Goal: Understand process/instructions: Learn how to perform a task or action

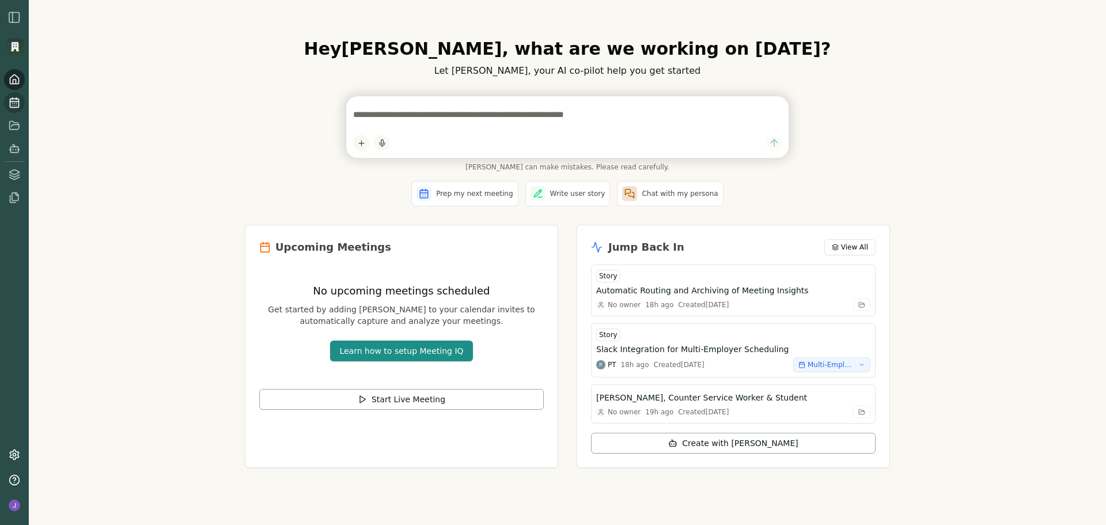
click at [8, 107] on link at bounding box center [14, 102] width 21 height 21
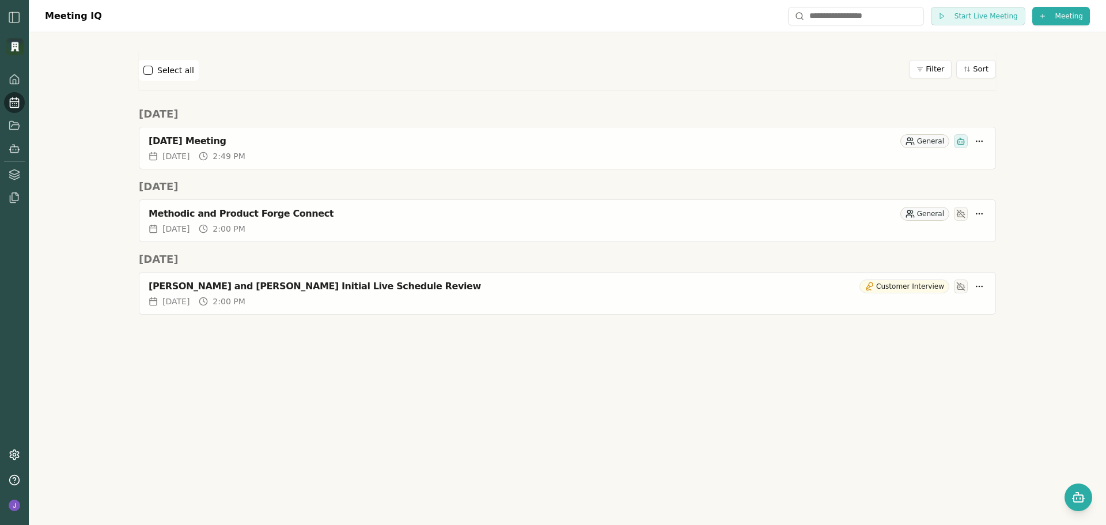
click at [16, 100] on icon at bounding box center [15, 103] width 12 height 12
click at [14, 75] on icon at bounding box center [14, 79] width 9 height 9
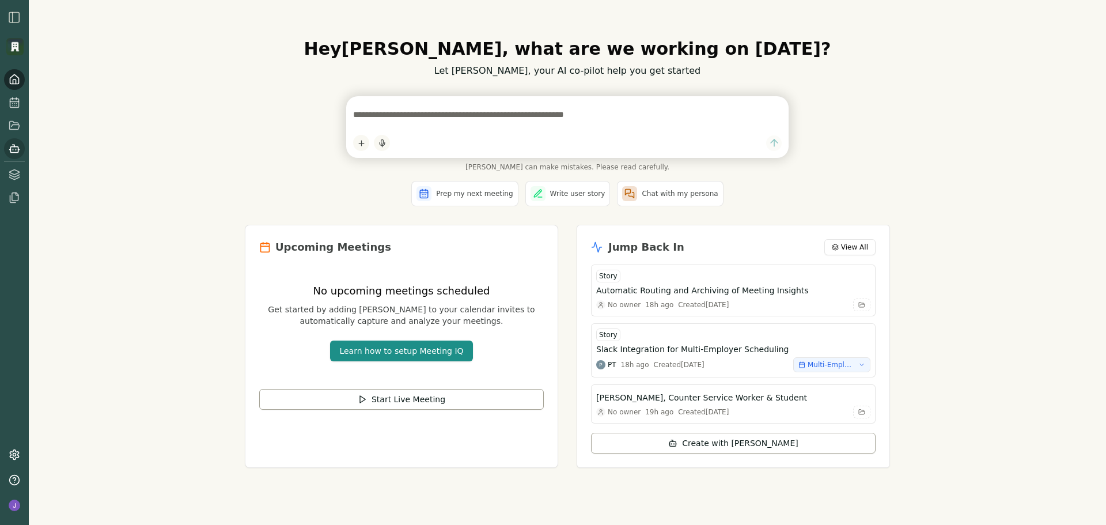
click at [15, 151] on icon at bounding box center [15, 149] width 12 height 12
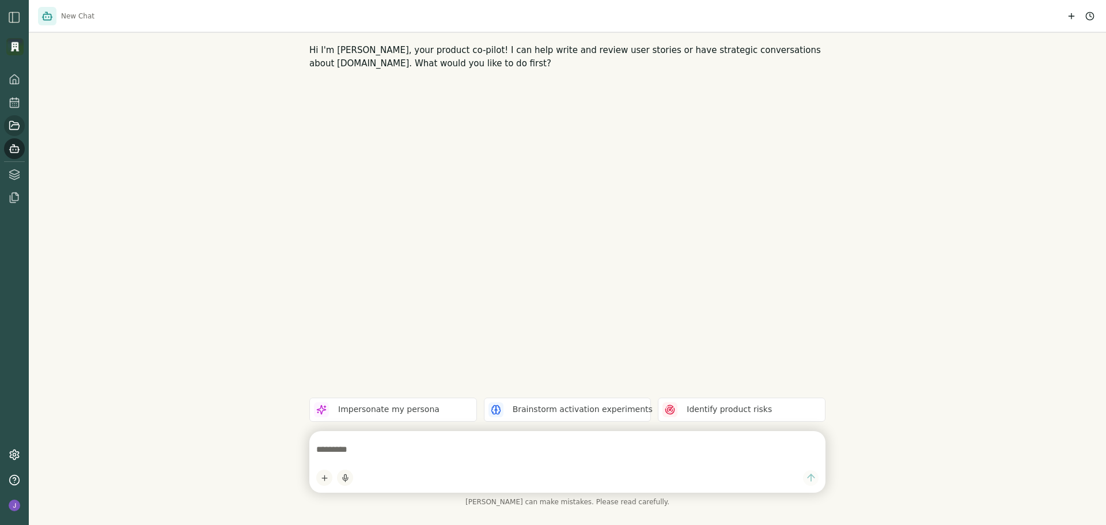
click at [16, 126] on icon at bounding box center [15, 126] width 12 height 12
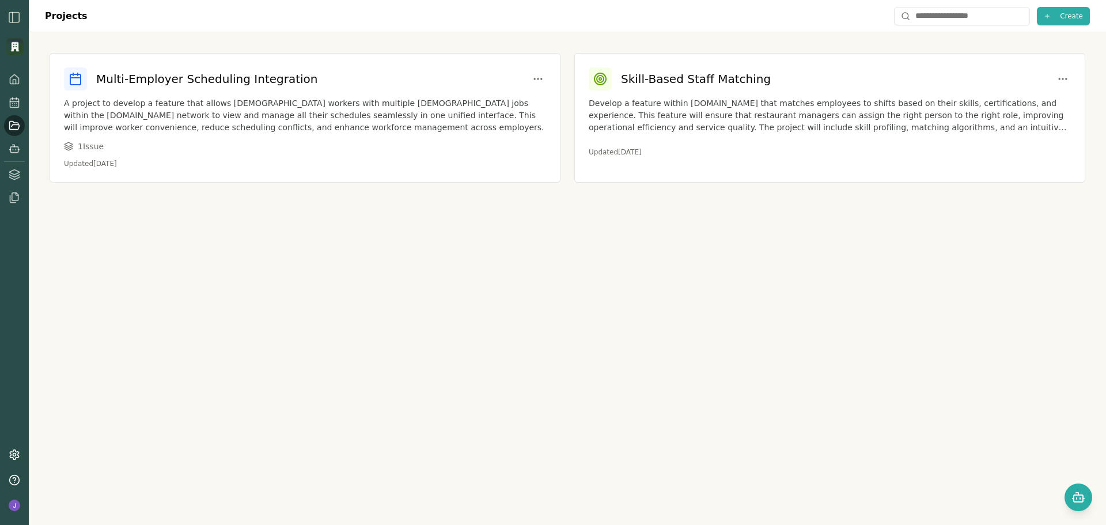
click at [18, 13] on img "button" at bounding box center [14, 17] width 14 height 14
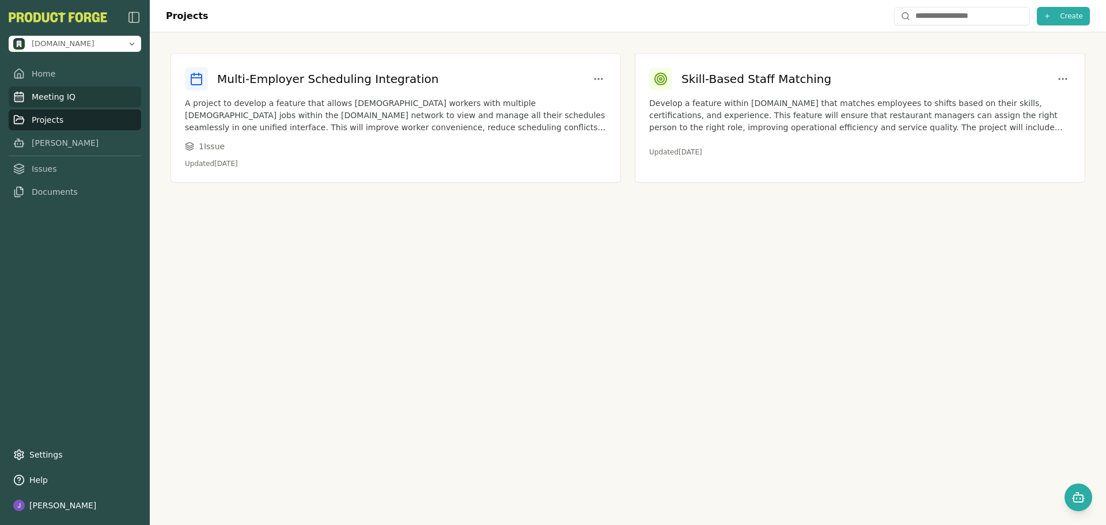
click at [69, 93] on link "Meeting IQ" at bounding box center [75, 96] width 132 height 21
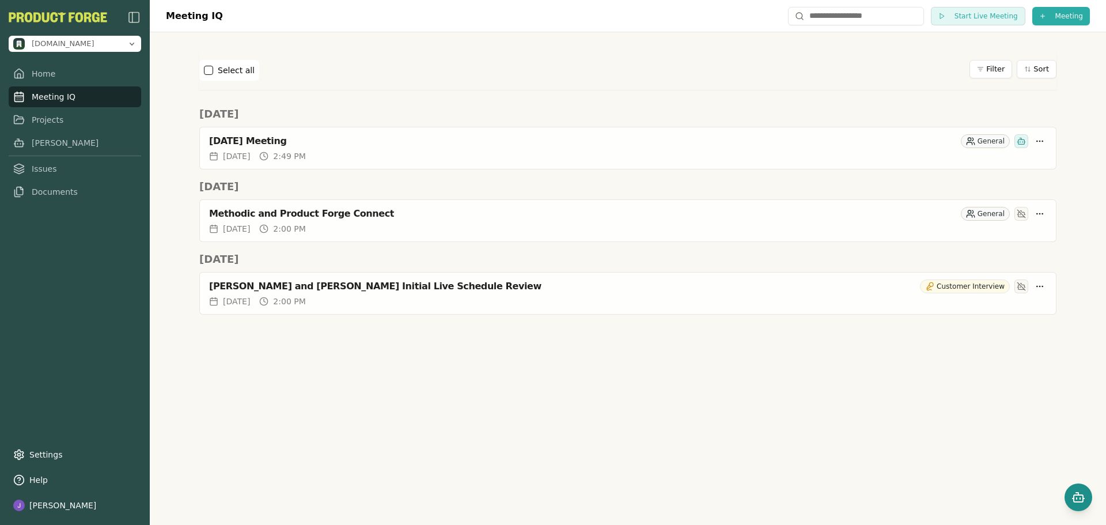
click at [1079, 491] on icon "Open chat" at bounding box center [1078, 497] width 14 height 14
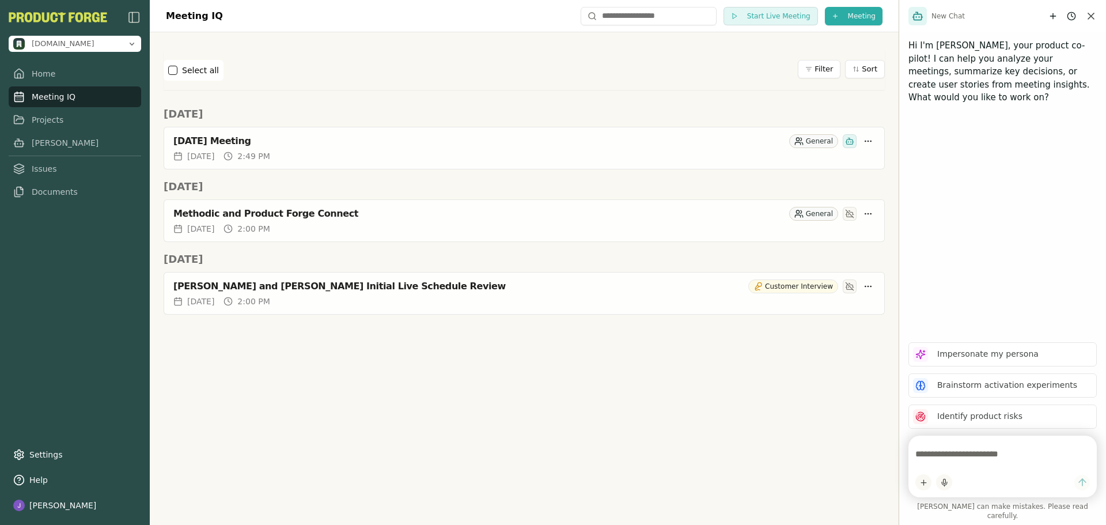
click at [959, 463] on textarea at bounding box center [1002, 453] width 175 height 23
type textarea "**********"
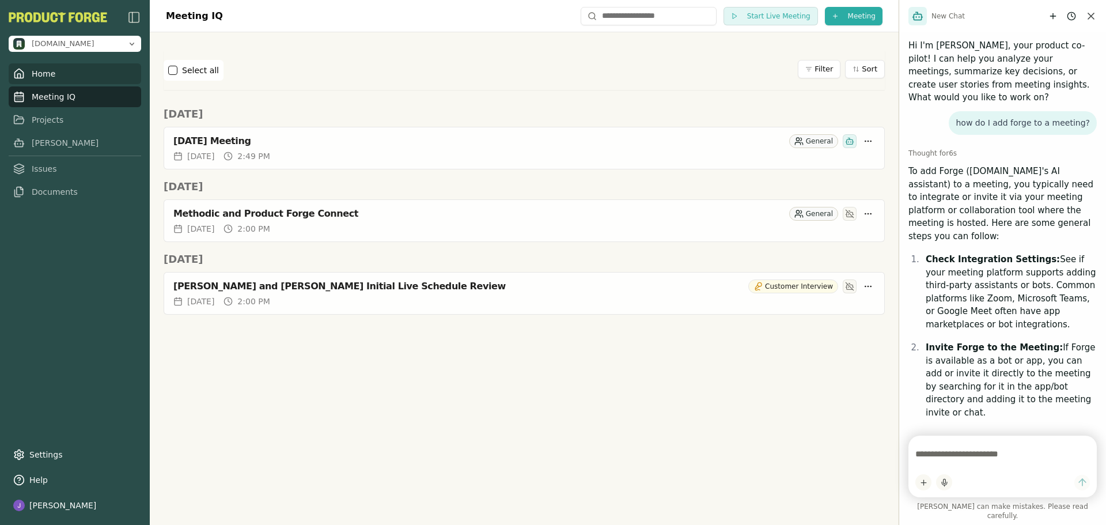
click at [63, 76] on link "Home" at bounding box center [75, 73] width 132 height 21
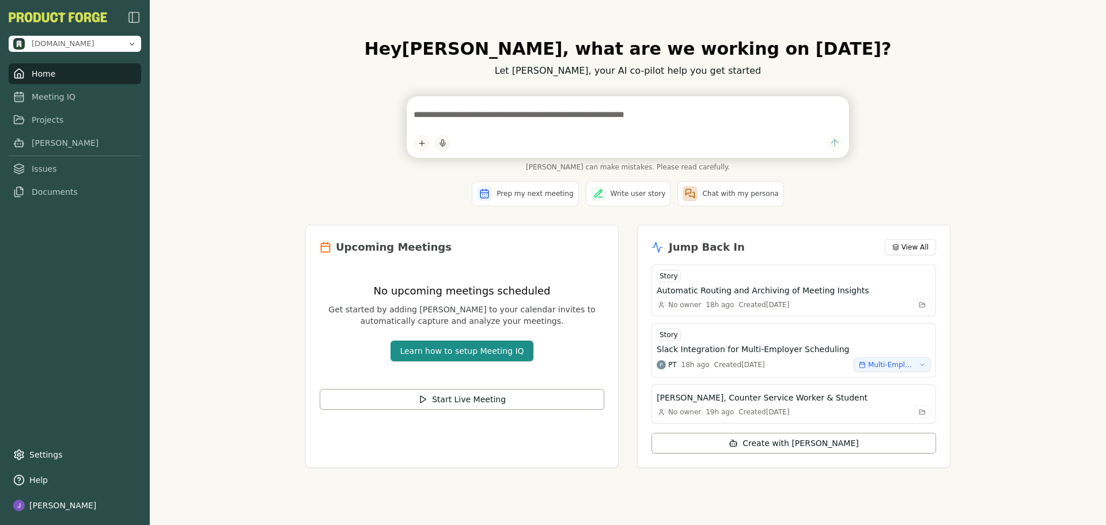
click at [520, 105] on textarea at bounding box center [628, 114] width 429 height 23
type textarea "*"
type textarea "**********"
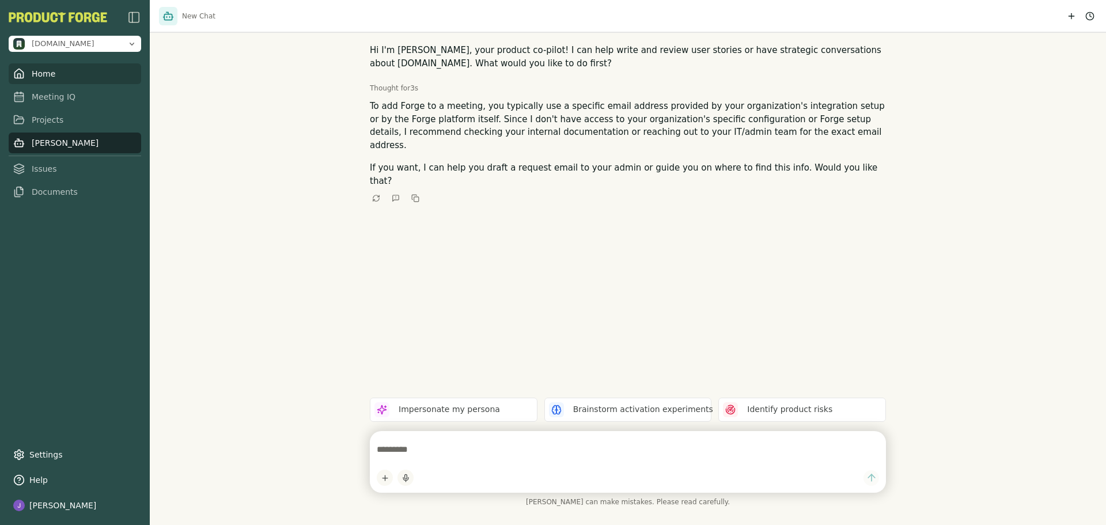
click at [57, 75] on link "Home" at bounding box center [75, 73] width 132 height 21
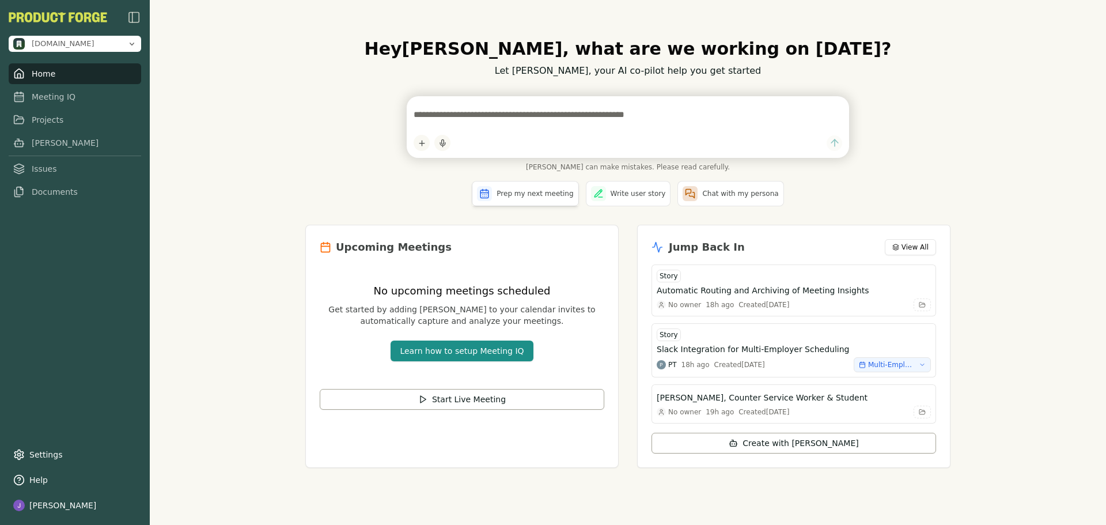
click at [545, 198] on span "Prep my next meeting" at bounding box center [535, 193] width 77 height 9
type textarea "**********"
click at [532, 195] on span "Prep my next meeting" at bounding box center [535, 193] width 77 height 9
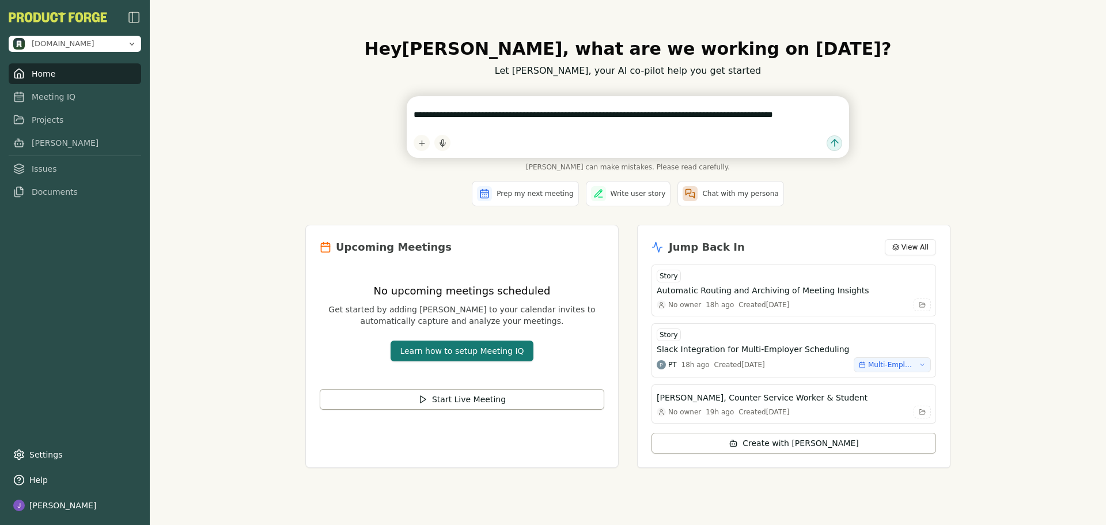
click at [490, 350] on button "Learn how to setup Meeting IQ" at bounding box center [462, 350] width 142 height 21
